Goal: Task Accomplishment & Management: Manage account settings

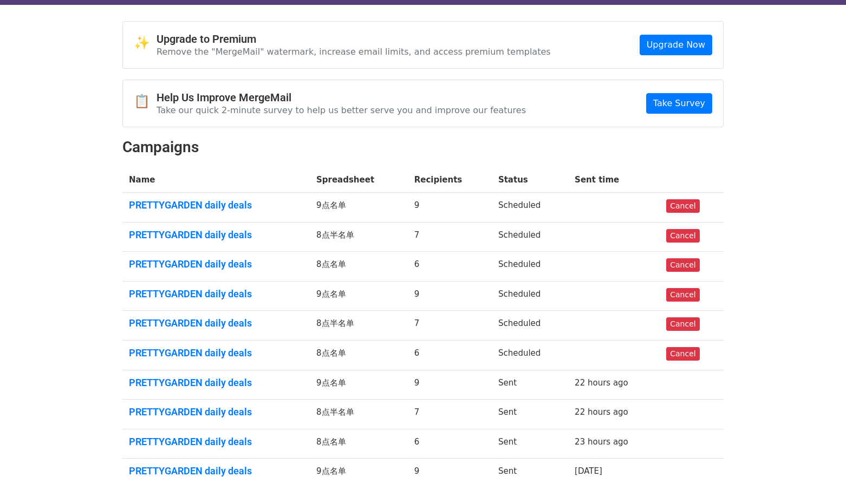
scroll to position [54, 0]
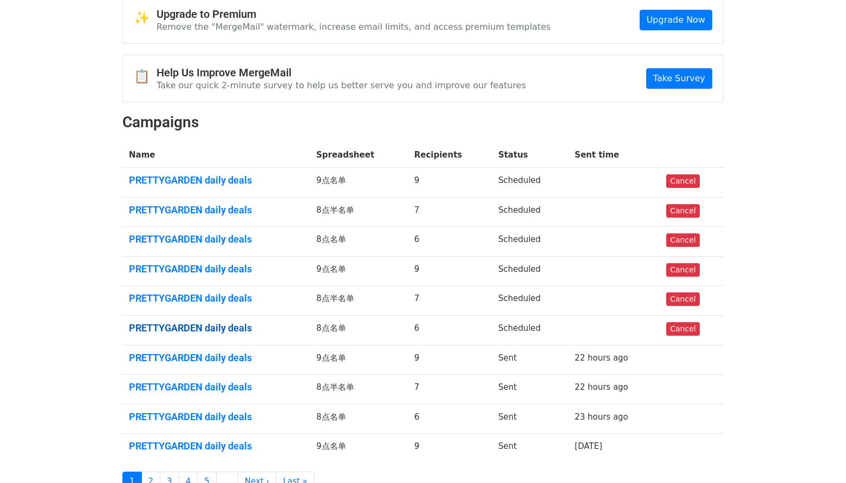
click at [240, 329] on link "PRETTYGARDEN daily deals" at bounding box center [216, 328] width 174 height 12
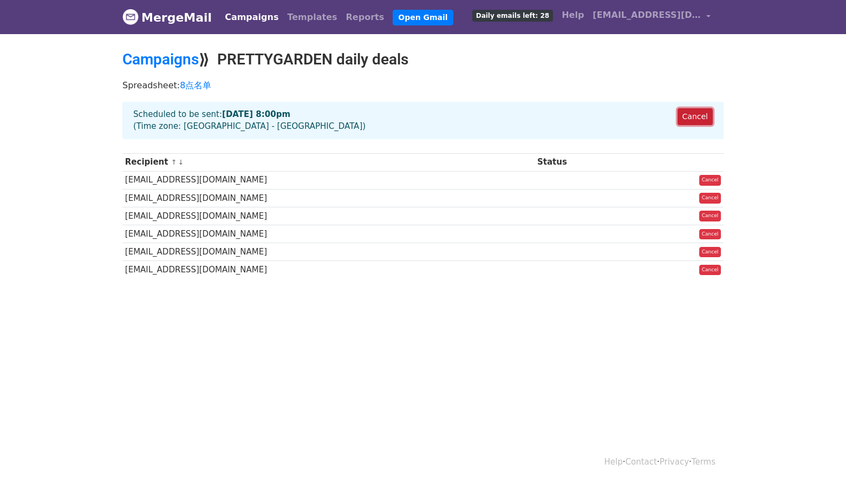
click at [686, 118] on link "Cancel" at bounding box center [694, 116] width 35 height 17
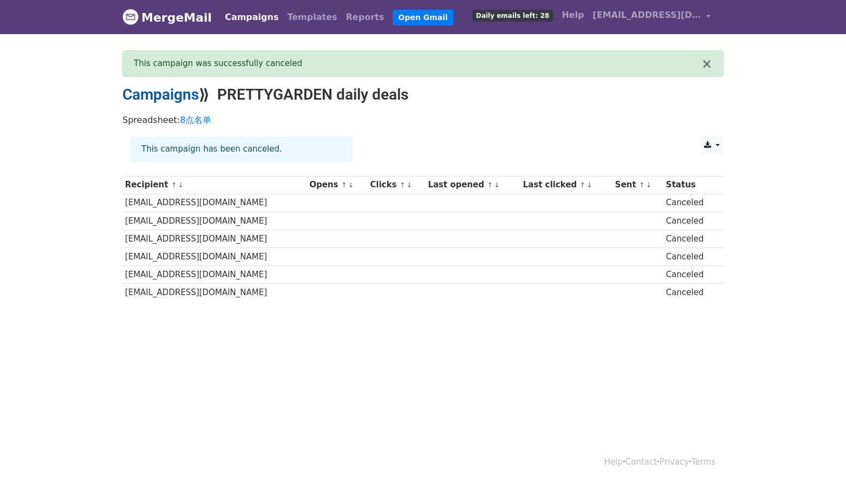
click at [169, 90] on link "Campaigns" at bounding box center [160, 95] width 76 height 18
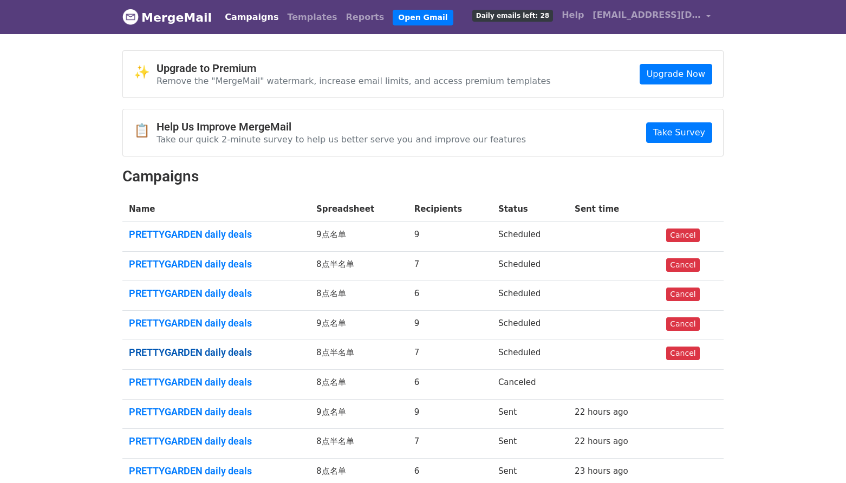
click at [217, 354] on link "PRETTYGARDEN daily deals" at bounding box center [216, 352] width 174 height 12
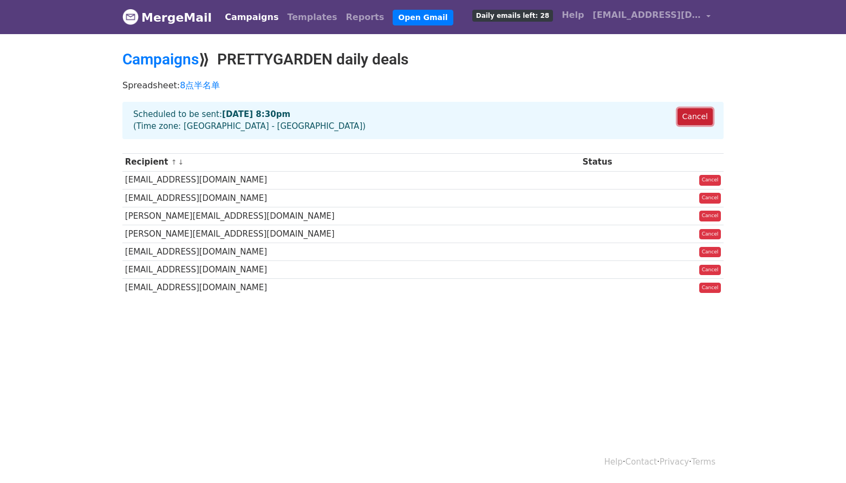
click at [698, 121] on link "Cancel" at bounding box center [694, 116] width 35 height 17
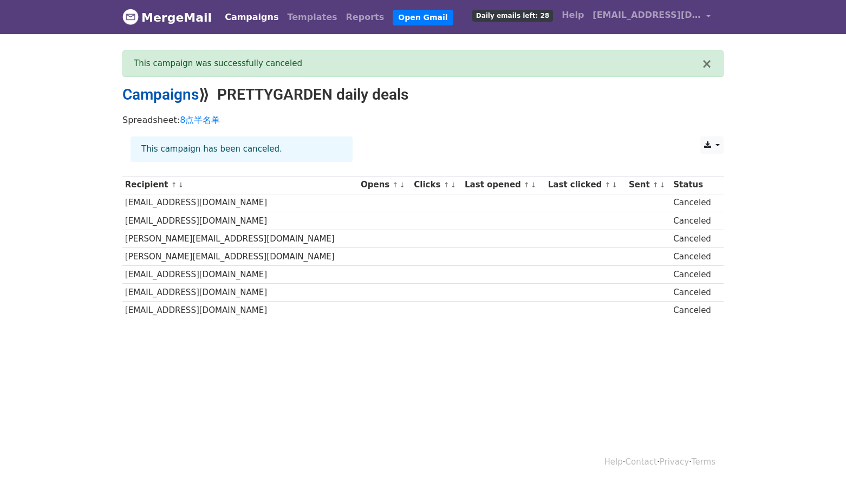
click at [176, 97] on link "Campaigns" at bounding box center [160, 95] width 76 height 18
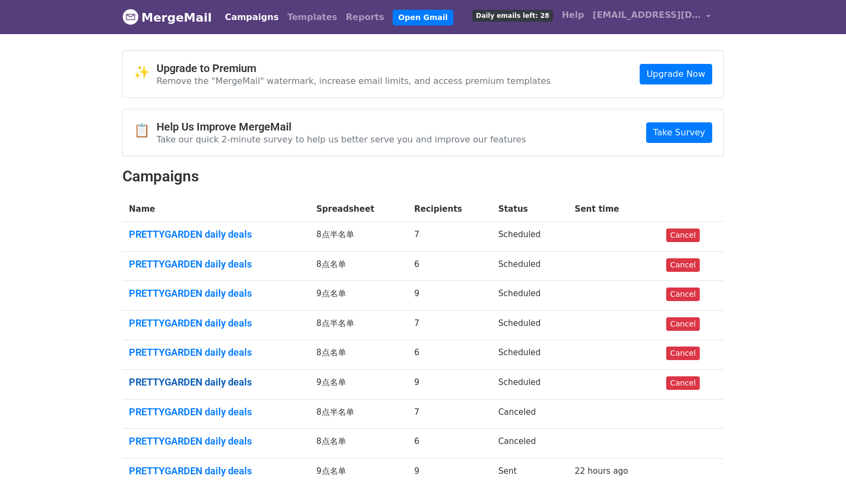
click at [253, 378] on link "PRETTYGARDEN daily deals" at bounding box center [216, 382] width 174 height 12
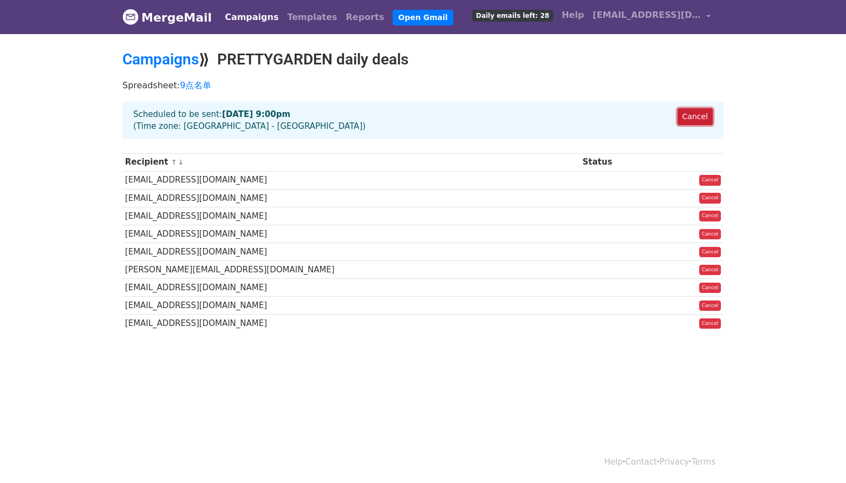
click at [699, 118] on link "Cancel" at bounding box center [694, 116] width 35 height 17
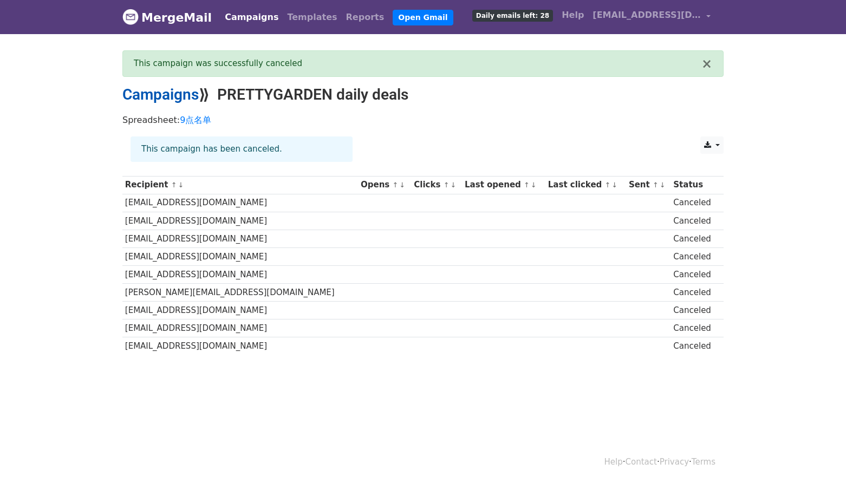
click at [172, 102] on link "Campaigns" at bounding box center [160, 95] width 76 height 18
